Goal: Task Accomplishment & Management: Manage account settings

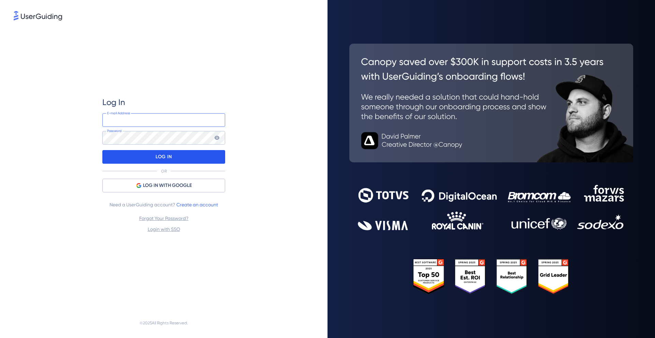
type input "[EMAIL_ADDRESS][DOMAIN_NAME]"
click at [185, 163] on div "LOG IN" at bounding box center [163, 157] width 123 height 14
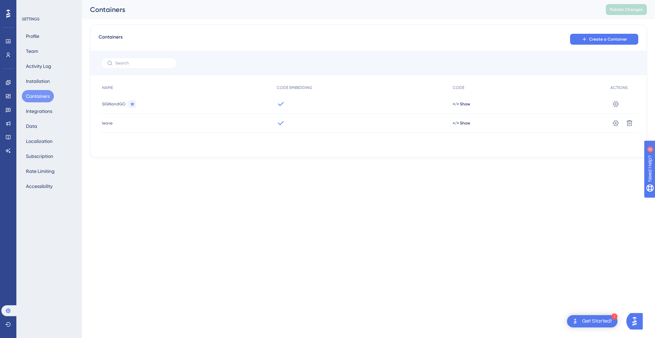
click at [134, 106] on icon at bounding box center [132, 103] width 5 height 5
drag, startPoint x: 121, startPoint y: 104, endPoint x: 619, endPoint y: 103, distance: 497.2
click at [619, 103] on icon at bounding box center [616, 104] width 7 height 7
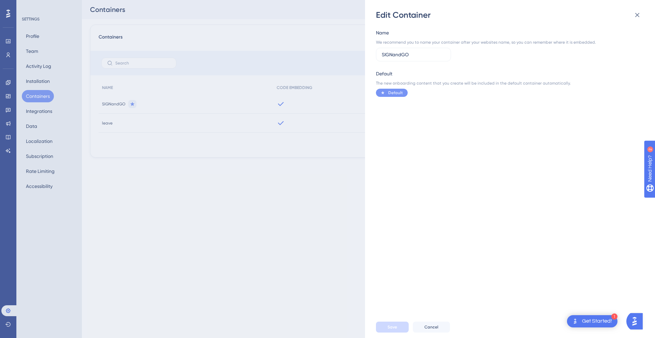
click at [35, 71] on div "Edit Container Name We recommend you to name your container after your websites…" at bounding box center [327, 169] width 655 height 338
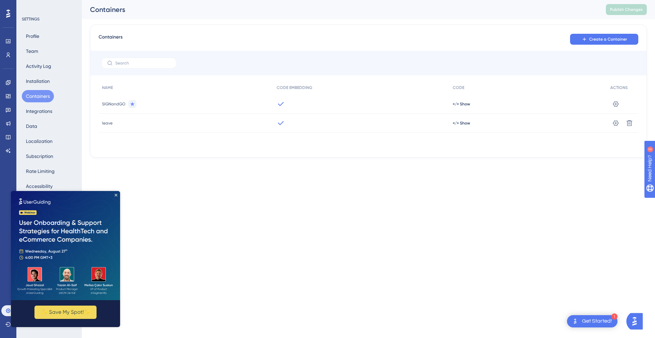
click at [112, 197] on img at bounding box center [65, 245] width 109 height 109
click at [116, 197] on img at bounding box center [65, 245] width 109 height 109
click at [116, 196] on icon "Close Preview" at bounding box center [116, 195] width 3 height 3
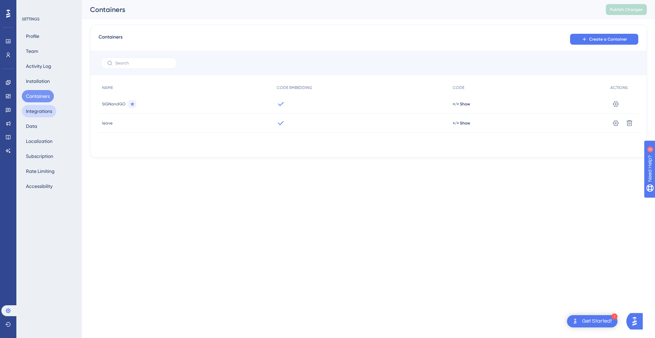
click at [54, 111] on button "Integrations" at bounding box center [39, 111] width 34 height 12
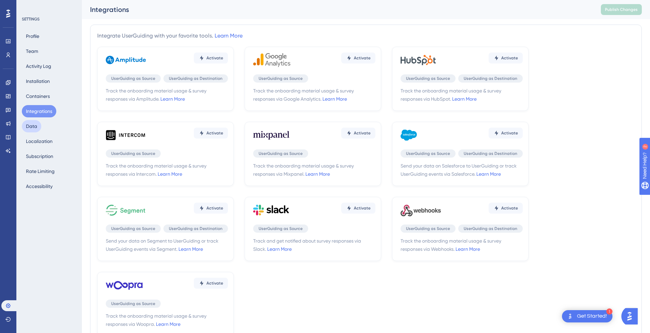
click at [40, 127] on button "Data" at bounding box center [31, 126] width 19 height 12
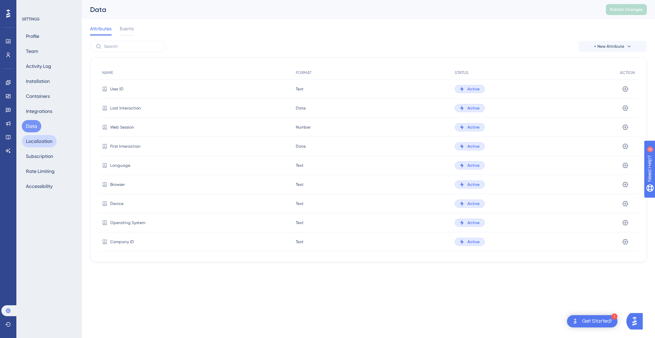
click at [44, 140] on button "Localization" at bounding box center [39, 141] width 35 height 12
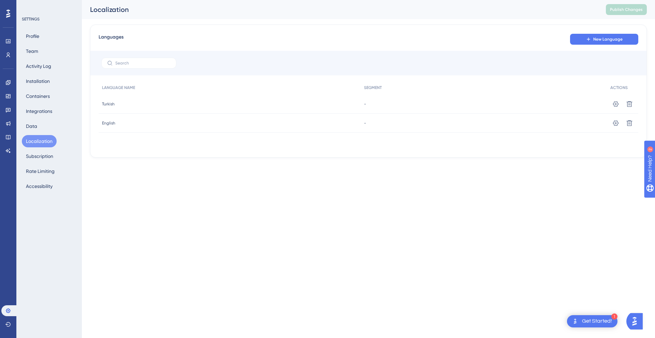
click at [47, 75] on div "Profile Team Activity Log Installation Containers Integrations Data Localizatio…" at bounding box center [49, 111] width 55 height 162
click at [47, 78] on button "Installation" at bounding box center [38, 81] width 32 height 12
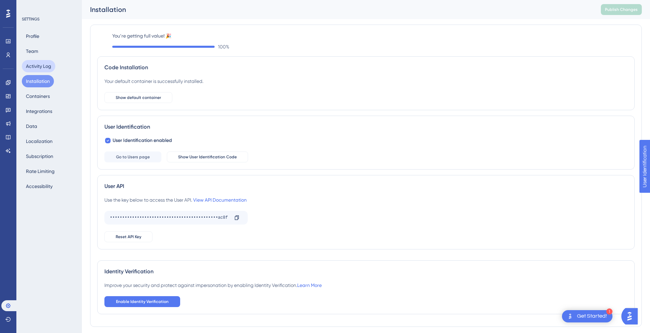
click at [41, 66] on button "Activity Log" at bounding box center [38, 66] width 33 height 12
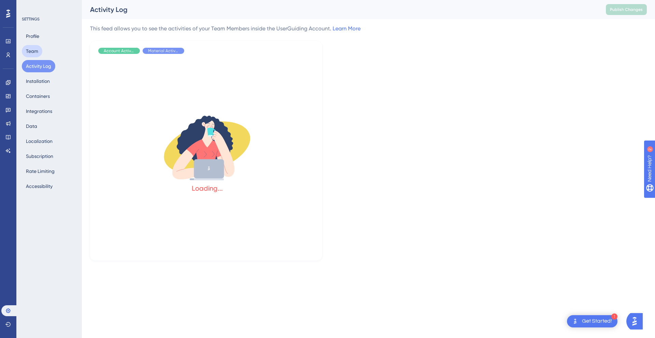
click at [35, 49] on button "Team" at bounding box center [32, 51] width 20 height 12
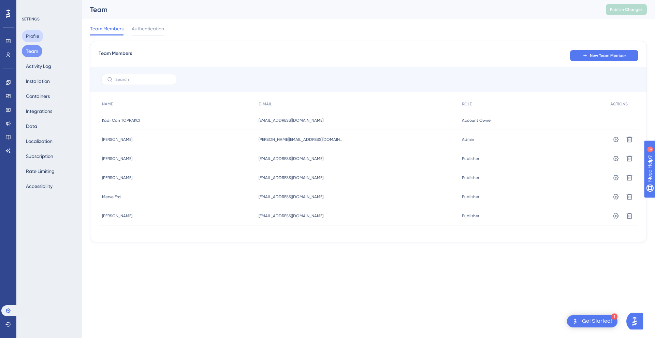
click at [37, 39] on button "Profile" at bounding box center [32, 36] width 21 height 12
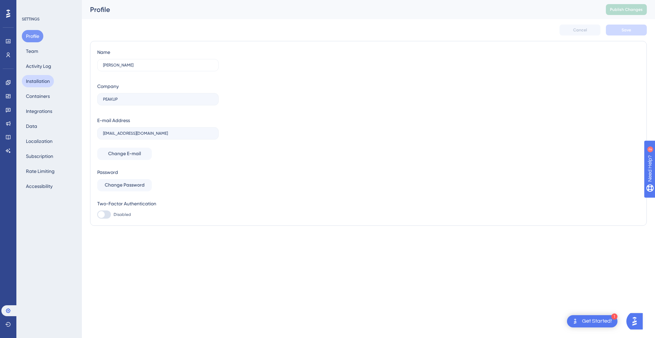
click at [38, 77] on button "Installation" at bounding box center [38, 81] width 32 height 12
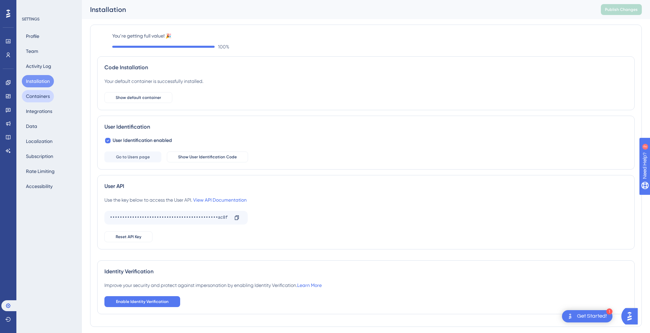
click at [39, 94] on button "Containers" at bounding box center [38, 96] width 32 height 12
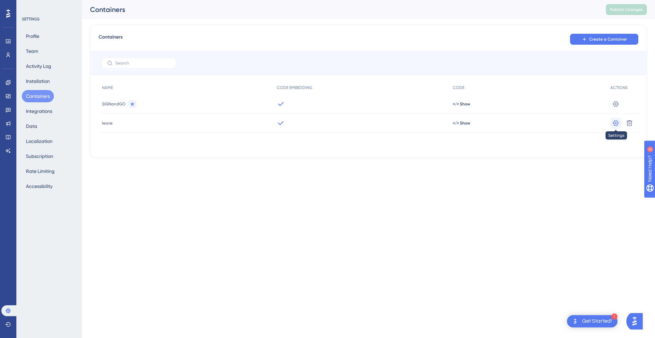
click at [615, 106] on icon at bounding box center [616, 103] width 6 height 5
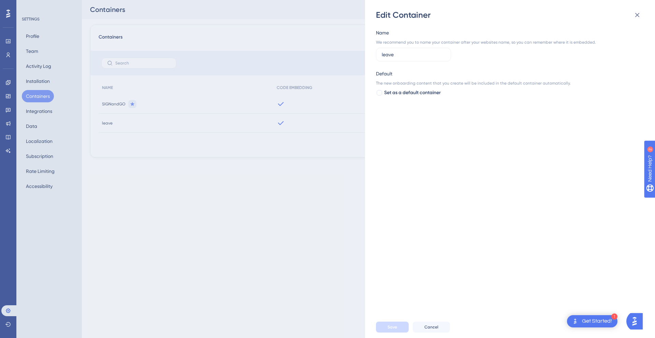
click at [57, 113] on div "Edit Container Name We recommend you to name your container after your websites…" at bounding box center [327, 169] width 655 height 338
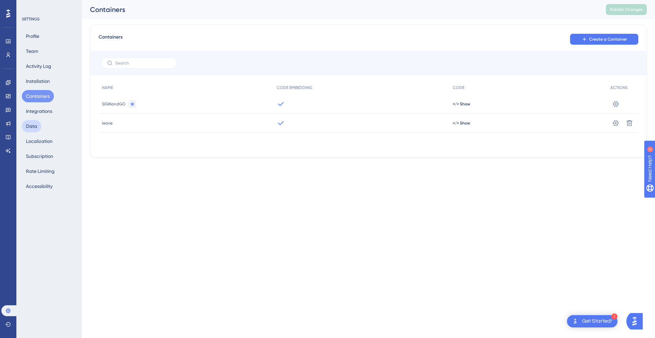
click at [37, 131] on button "Data" at bounding box center [31, 126] width 19 height 12
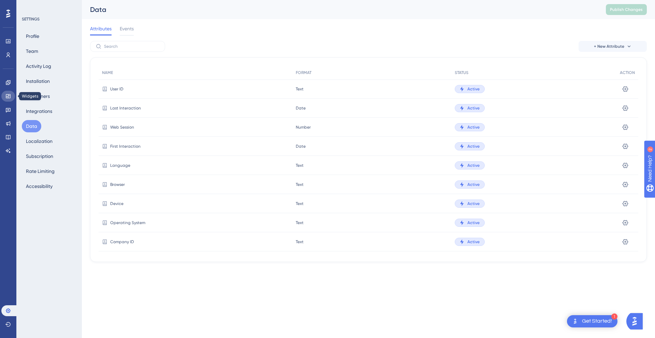
click at [6, 95] on icon at bounding box center [8, 96] width 4 height 4
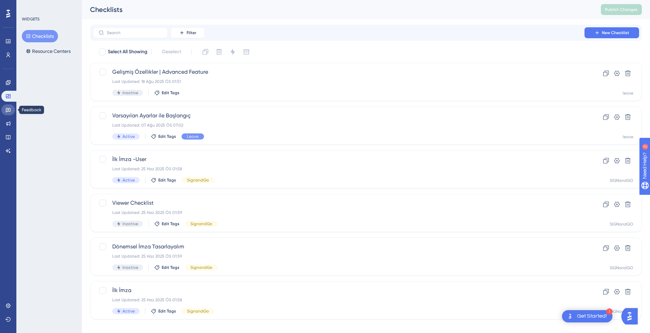
click at [8, 106] on link at bounding box center [8, 109] width 14 height 11
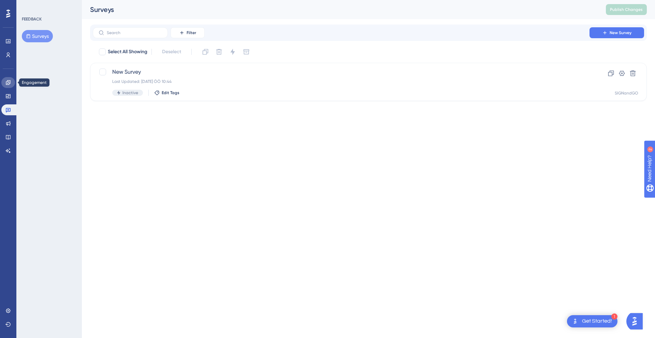
click at [12, 84] on link at bounding box center [8, 82] width 14 height 11
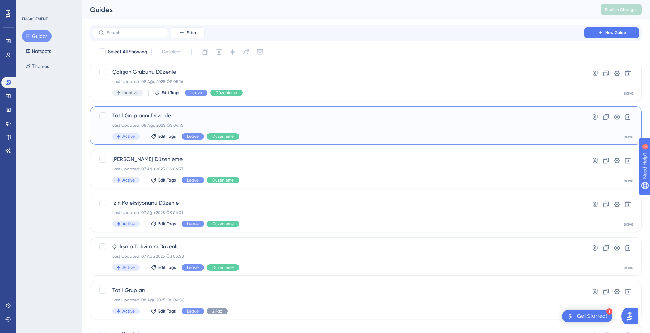
click at [266, 116] on span "Tatil Gruplarını Düzenle" at bounding box center [338, 116] width 453 height 8
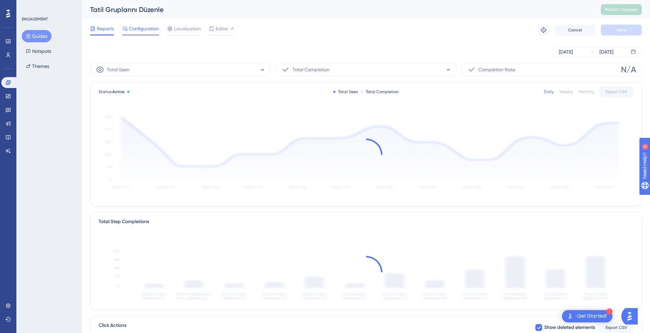
click at [148, 35] on div at bounding box center [140, 34] width 37 height 1
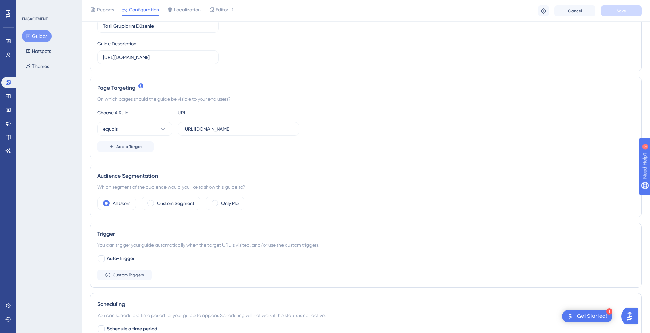
scroll to position [102, 0]
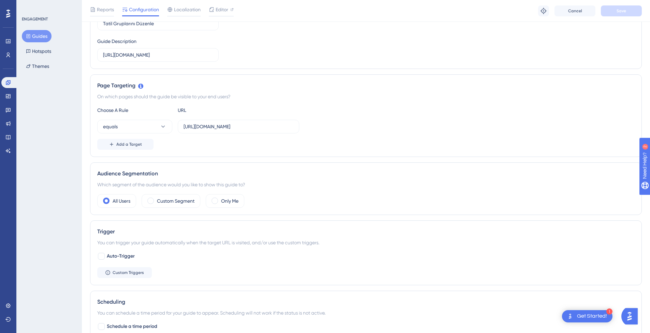
click at [7, 15] on icon at bounding box center [8, 14] width 4 height 8
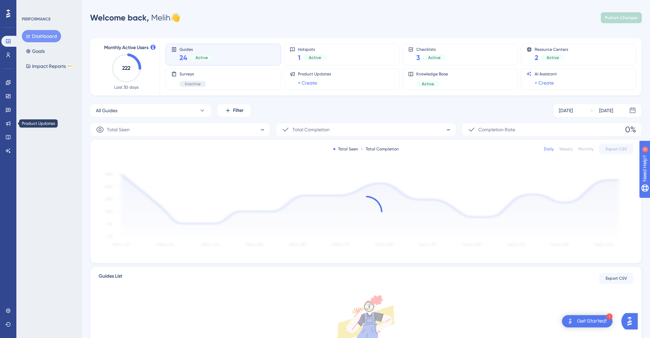
drag, startPoint x: 27, startPoint y: 115, endPoint x: 59, endPoint y: 112, distance: 32.5
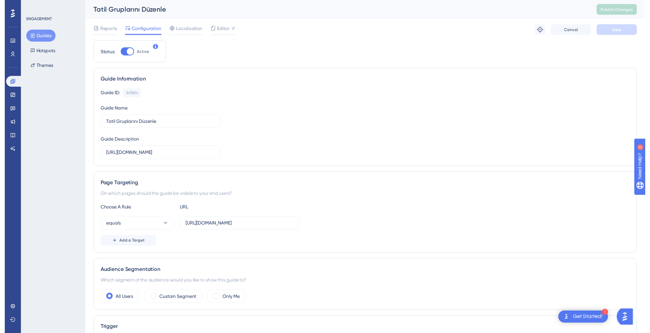
scroll to position [102, 0]
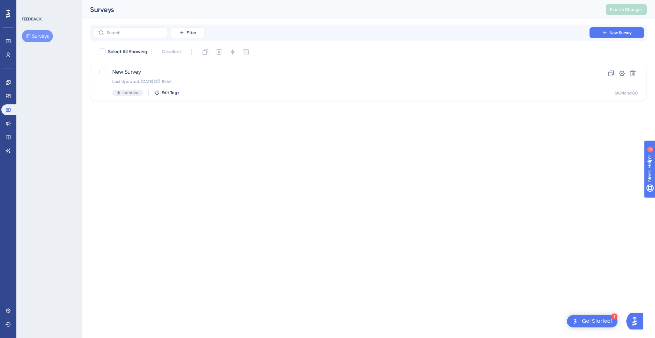
drag, startPoint x: 59, startPoint y: 117, endPoint x: 82, endPoint y: 120, distance: 23.4
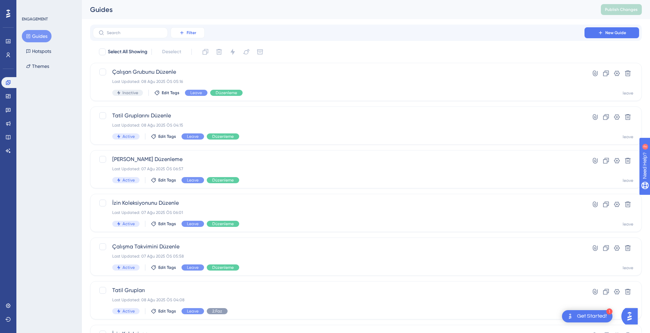
click at [196, 35] on button "Filter" at bounding box center [188, 32] width 34 height 11
click at [299, 43] on div "Filter Tags Tags Segments Segments Containers Containers Status Status Date Cre…" at bounding box center [366, 266] width 552 height 483
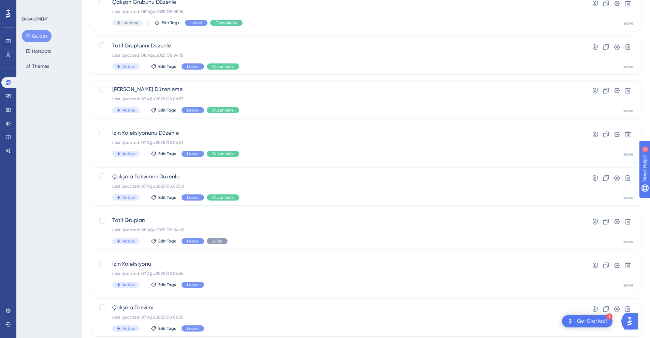
scroll to position [191, 0]
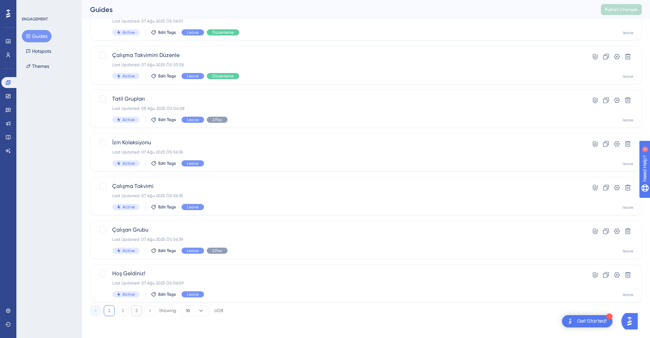
click at [137, 310] on button "3" at bounding box center [136, 310] width 11 height 11
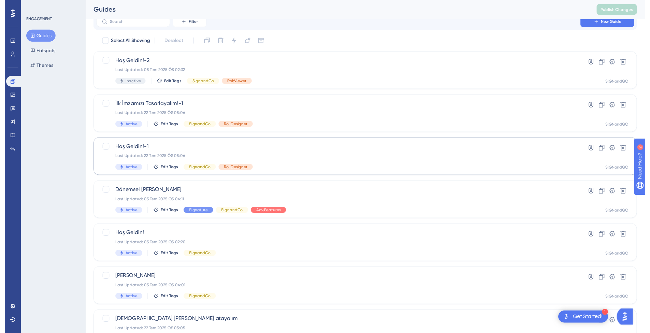
scroll to position [2, 0]
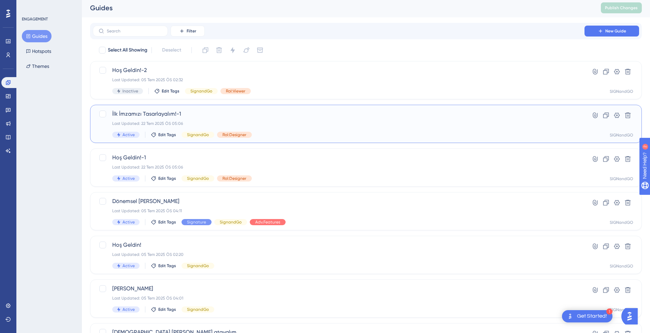
click at [295, 124] on div "Last Updated: 22 Tem 2025 ÖS 05:06" at bounding box center [338, 123] width 453 height 5
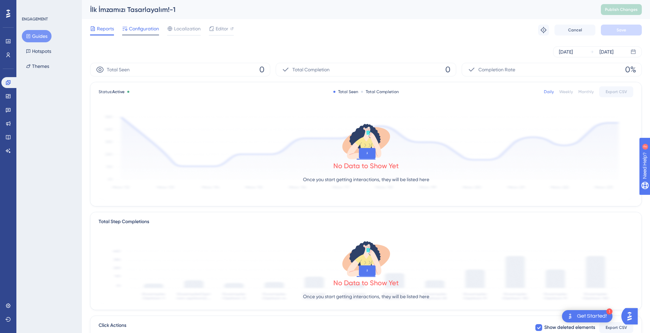
click at [142, 30] on span "Configuration" at bounding box center [144, 29] width 30 height 8
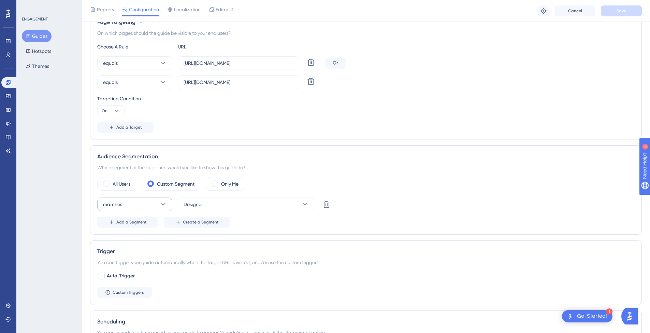
scroll to position [171, 0]
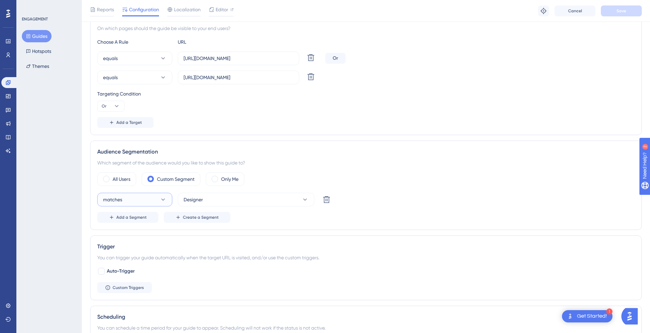
click at [147, 198] on button "matches" at bounding box center [134, 200] width 75 height 14
drag, startPoint x: 270, startPoint y: 225, endPoint x: 237, endPoint y: 223, distance: 33.2
click at [270, 225] on div "Audience Segmentation Which segment of the audience would you like to show this…" at bounding box center [366, 185] width 552 height 89
click at [205, 201] on button "Designer" at bounding box center [246, 200] width 137 height 14
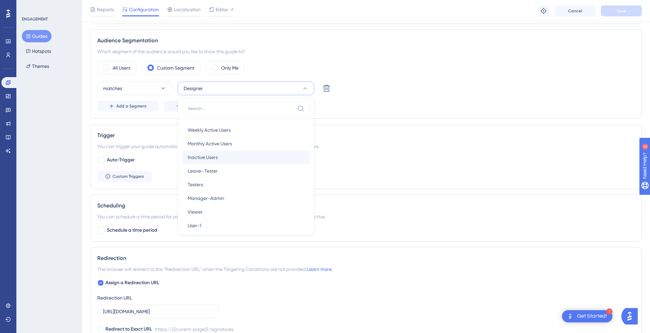
scroll to position [0, 0]
click at [428, 172] on div "Custom Triggers" at bounding box center [365, 176] width 537 height 11
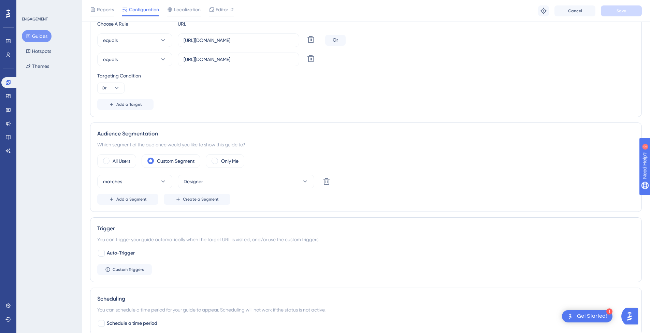
scroll to position [180, 0]
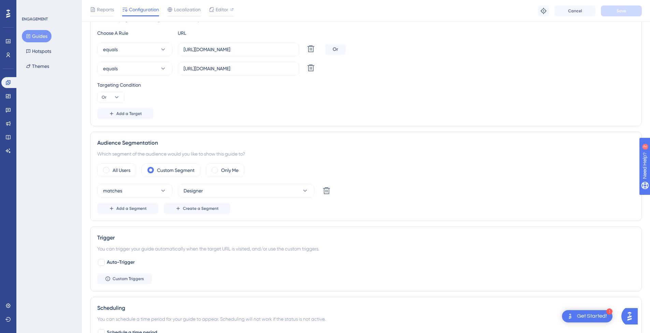
click at [171, 155] on div "Which segment of the audience would you like to show this guide to?" at bounding box center [365, 154] width 537 height 8
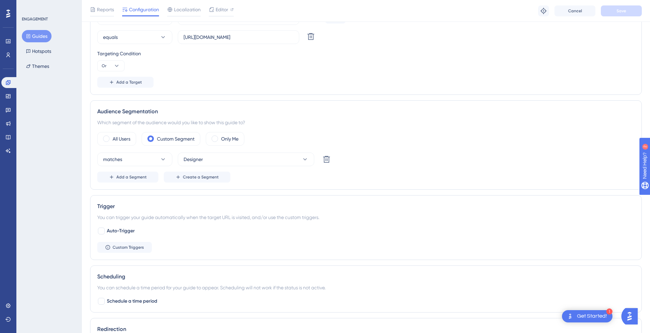
scroll to position [248, 0]
